Goal: Check status: Check status

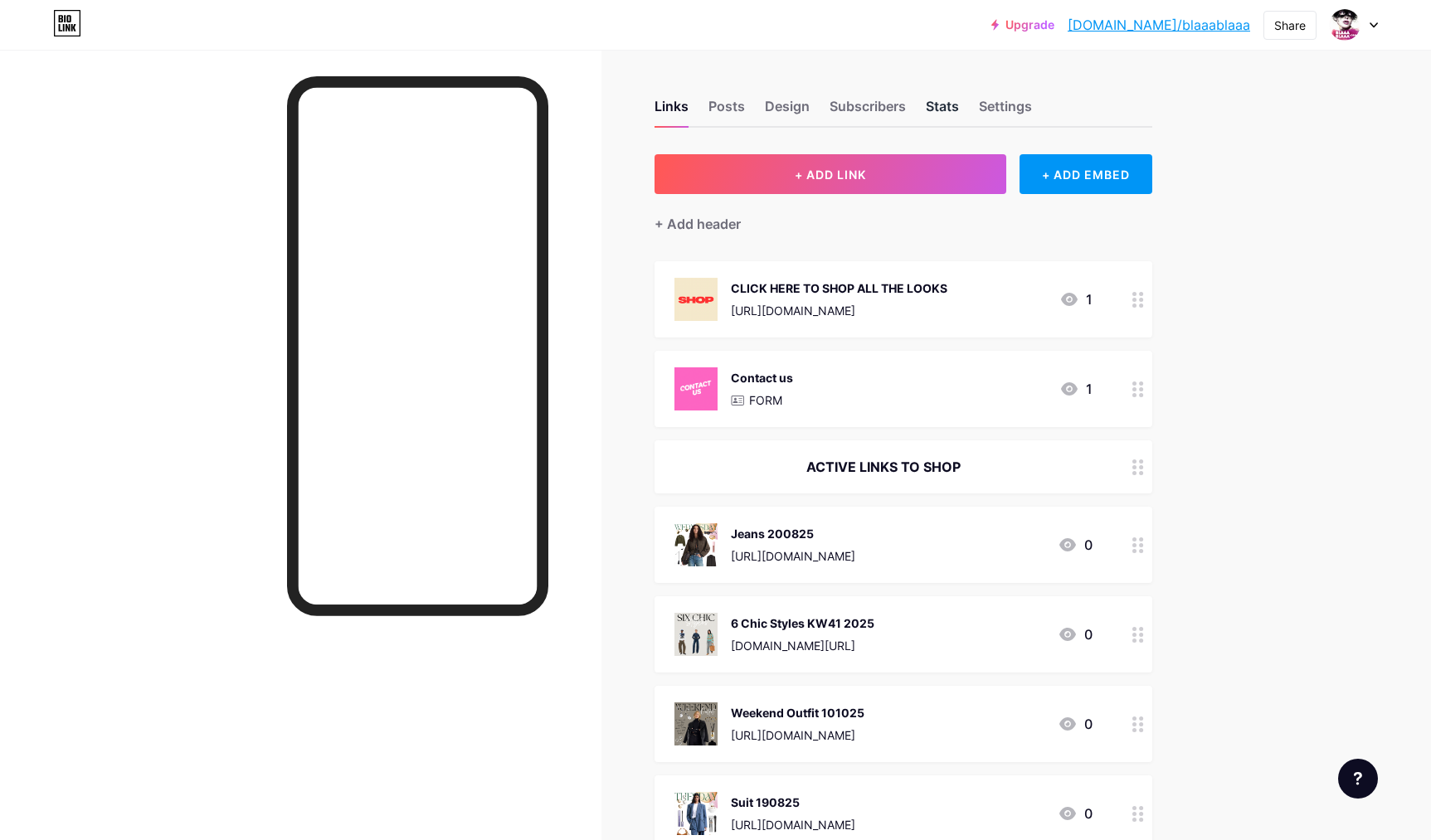
click at [936, 105] on div "Stats" at bounding box center [942, 111] width 34 height 30
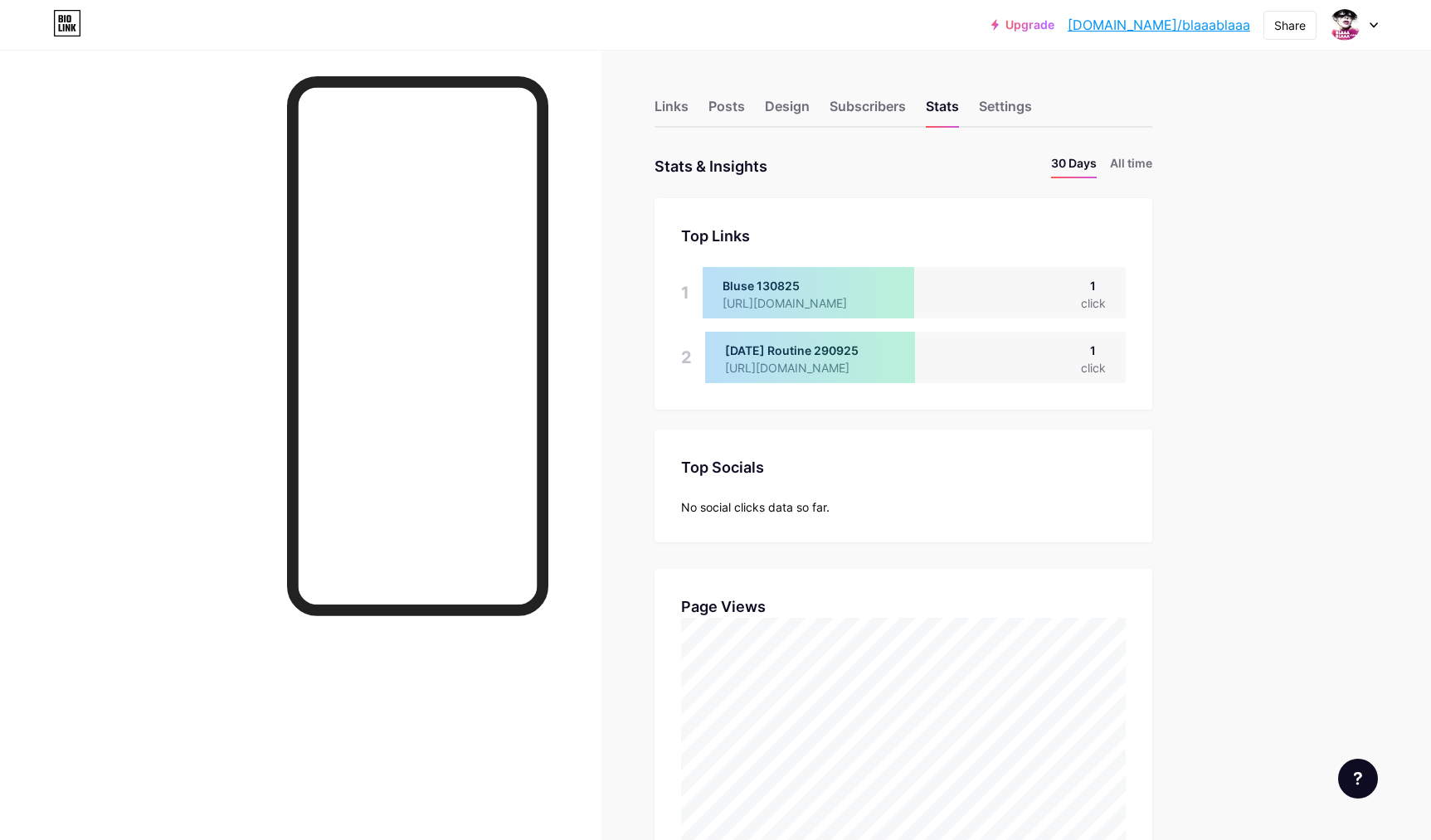
drag, startPoint x: 666, startPoint y: 104, endPoint x: 984, endPoint y: 8, distance: 332.2
click at [666, 104] on div "Links" at bounding box center [671, 111] width 34 height 30
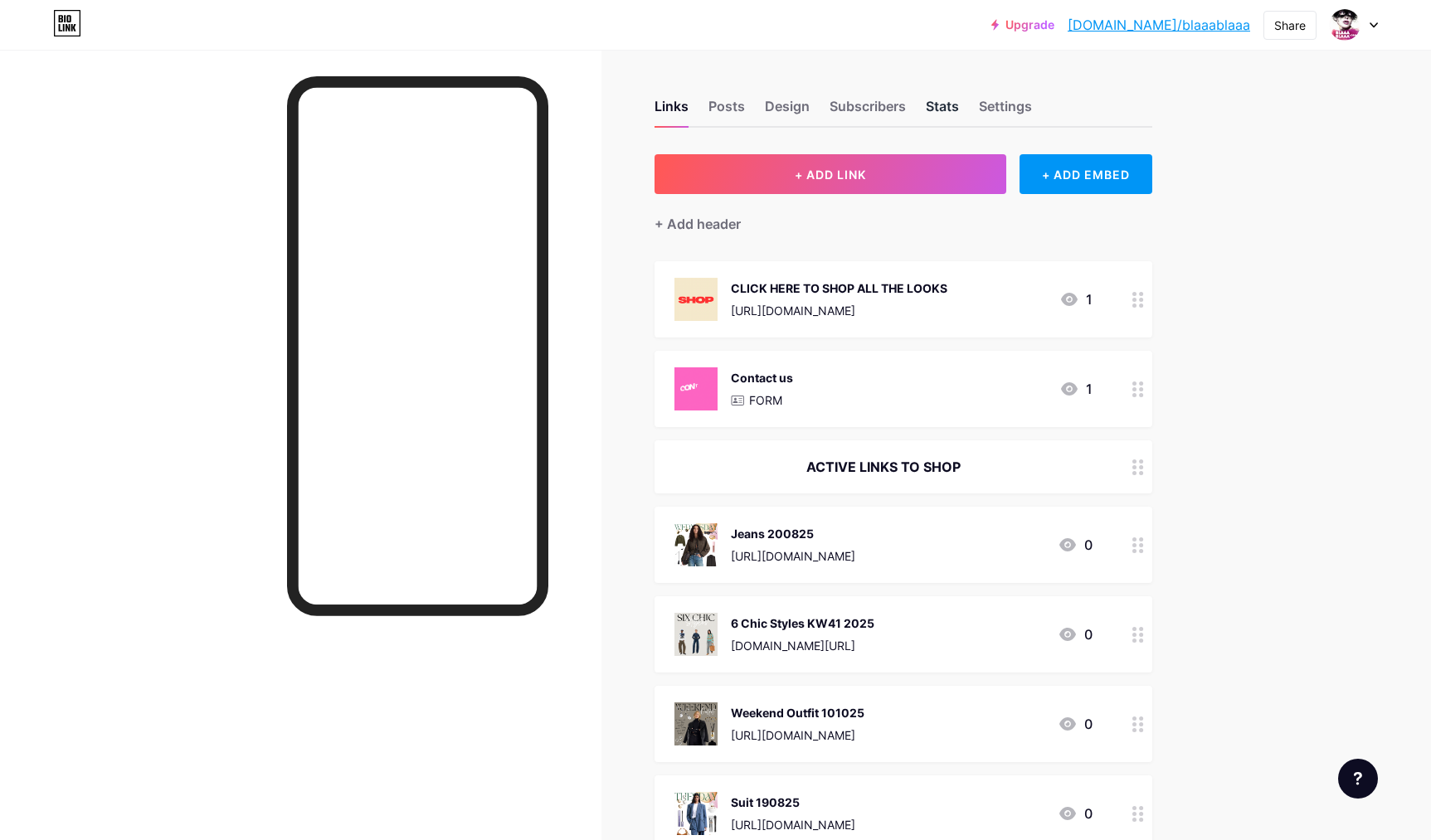
click at [935, 111] on div "Stats" at bounding box center [942, 111] width 34 height 30
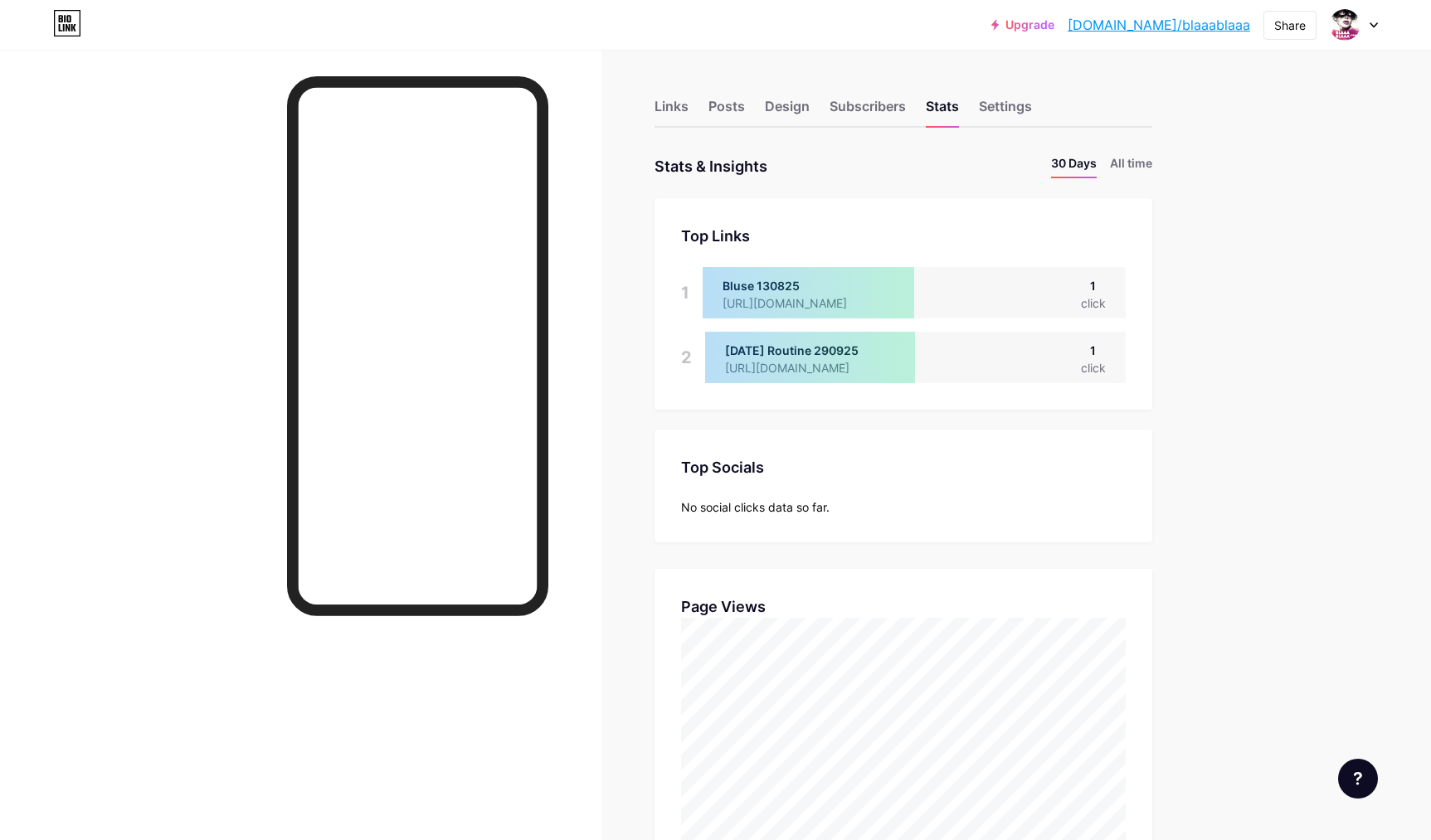
scroll to position [840, 1431]
drag, startPoint x: 669, startPoint y: 101, endPoint x: 369, endPoint y: 0, distance: 316.5
click at [668, 102] on div "Links" at bounding box center [671, 111] width 34 height 30
